Goal: Navigation & Orientation: Find specific page/section

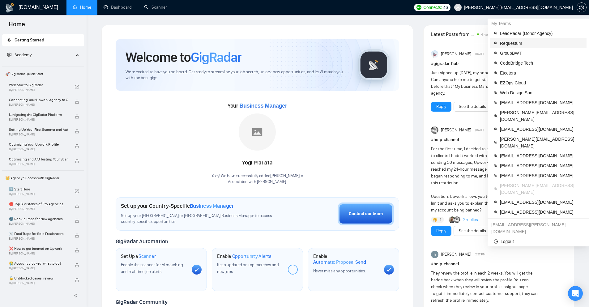
click at [512, 43] on span "Requestum" at bounding box center [541, 43] width 83 height 7
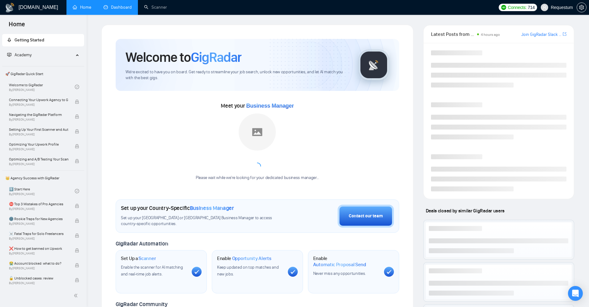
click at [117, 10] on link "Dashboard" at bounding box center [118, 7] width 28 height 5
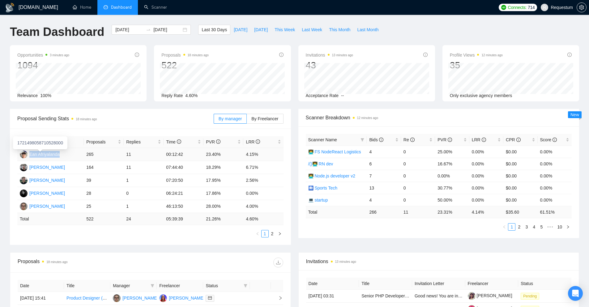
drag, startPoint x: 67, startPoint y: 152, endPoint x: 30, endPoint y: 154, distance: 37.5
click at [30, 154] on td "Ean Afriyalanda" at bounding box center [50, 154] width 66 height 13
copy div "Ean Afriyalanda"
click at [166, 246] on div "Proposal Sending Stats 19 minutes ago By manager By Freelancer Name Proposals R…" at bounding box center [294, 180] width 577 height 143
drag, startPoint x: 272, startPoint y: 154, endPoint x: 28, endPoint y: 156, distance: 244.3
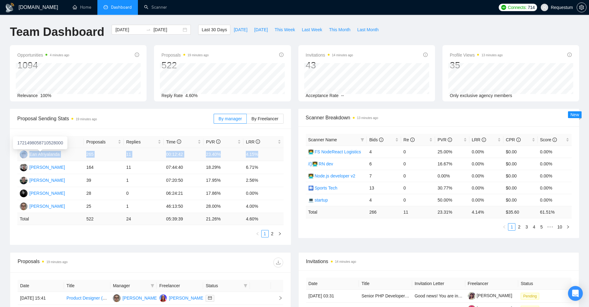
click at [28, 156] on tr "Ean Afriyalanda 265 11 00:12:42 23.40% 4.15%" at bounding box center [150, 154] width 266 height 13
